Goal: Task Accomplishment & Management: Complete application form

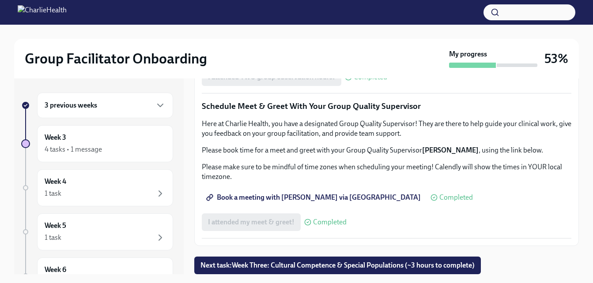
scroll to position [889, 0]
click at [133, 140] on div "Week 3 4 tasks • 1 message" at bounding box center [105, 144] width 121 height 22
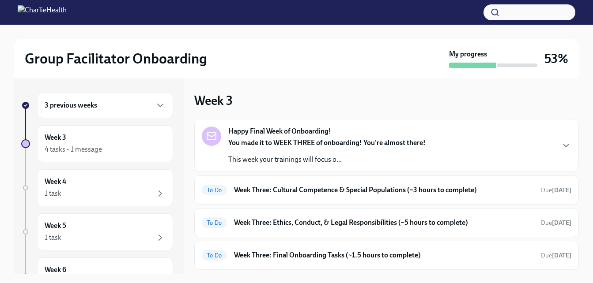
click at [398, 137] on div "Happy Final Week of Onboarding! You made it to WEEK THREE of onboarding! You're…" at bounding box center [326, 146] width 197 height 38
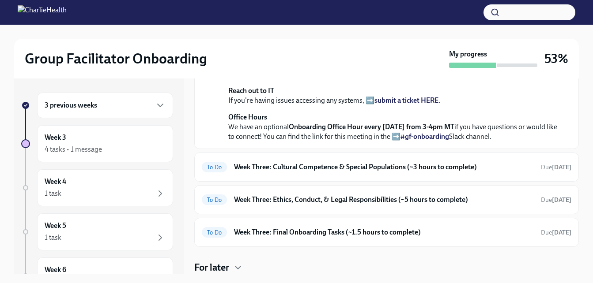
scroll to position [353, 0]
click at [382, 174] on div "To Do Week Three: Cultural Competence & Special Populations (~3 hours to comple…" at bounding box center [386, 167] width 369 height 14
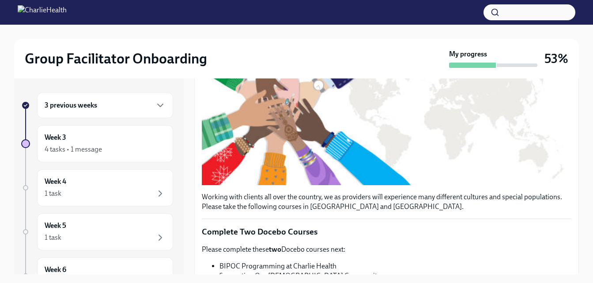
scroll to position [310, 0]
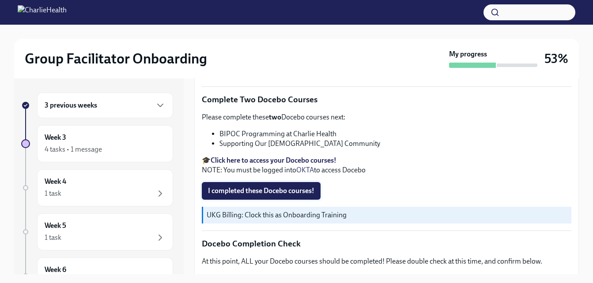
click at [304, 187] on span "I completed these Docebo courses!" at bounding box center [261, 191] width 106 height 9
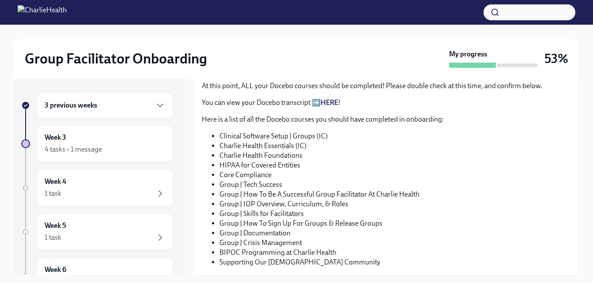
scroll to position [529, 0]
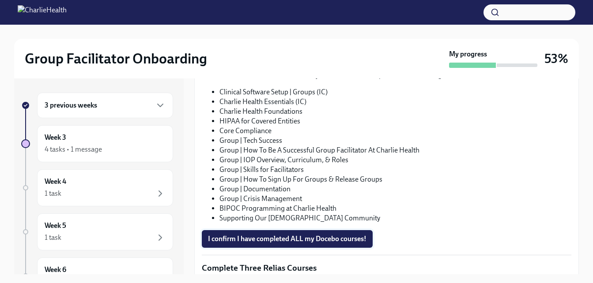
click at [302, 235] on span "I confirm I have completed ALL my Docebo courses!" at bounding box center [287, 239] width 158 height 9
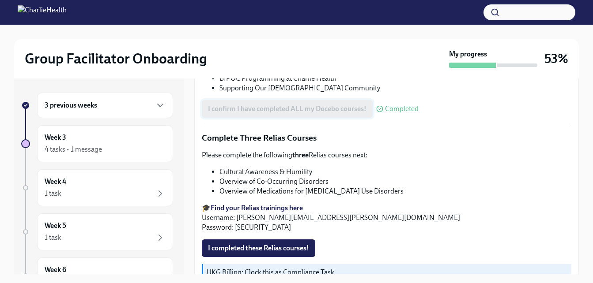
scroll to position [662, 0]
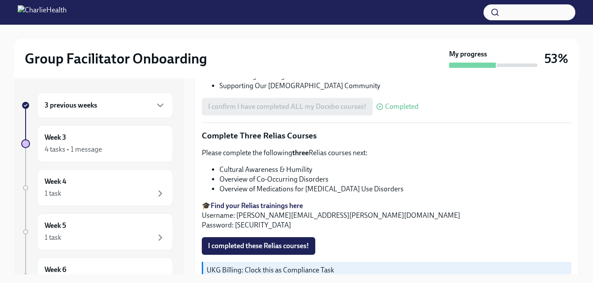
click at [277, 202] on strong "Find your Relias trainings here" at bounding box center [256, 206] width 92 height 8
